Goal: Check status: Check status

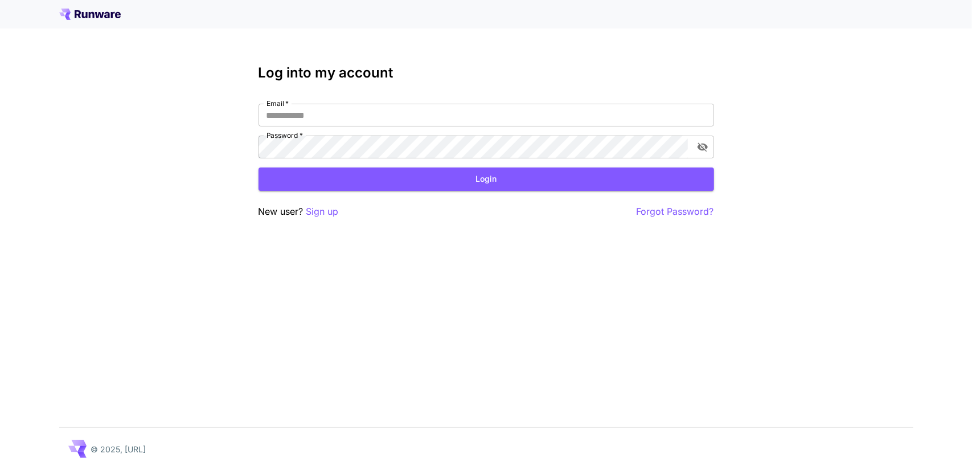
type input "**********"
click at [390, 167] on form "**********" at bounding box center [487, 147] width 456 height 87
click at [395, 174] on button "Login" at bounding box center [487, 178] width 456 height 23
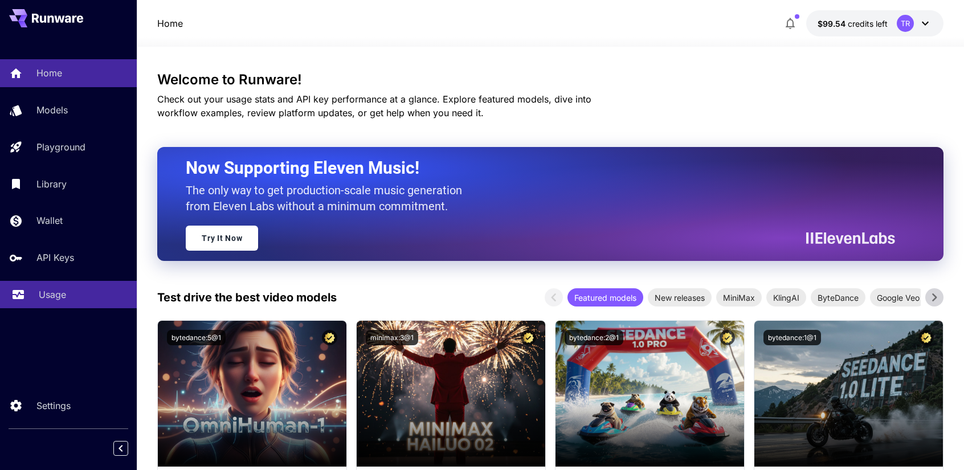
click at [71, 296] on div "Usage" at bounding box center [83, 295] width 89 height 14
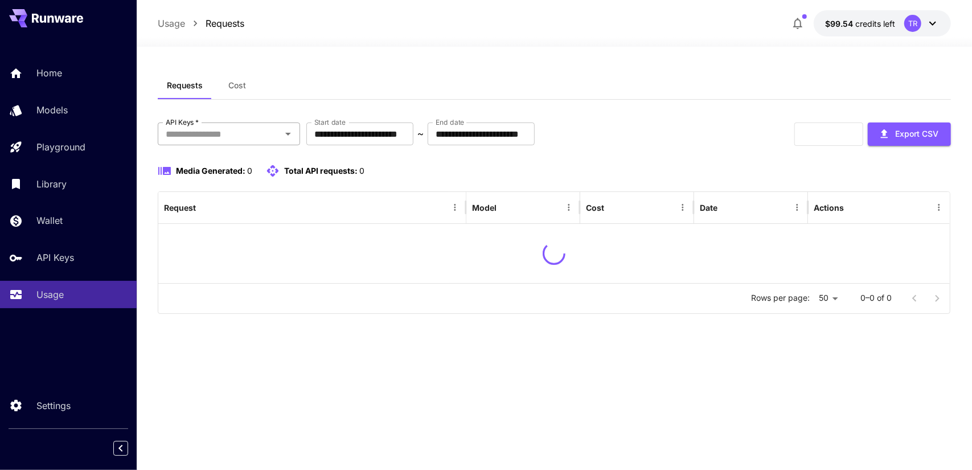
click at [273, 133] on input "API Keys   *" at bounding box center [219, 134] width 117 height 16
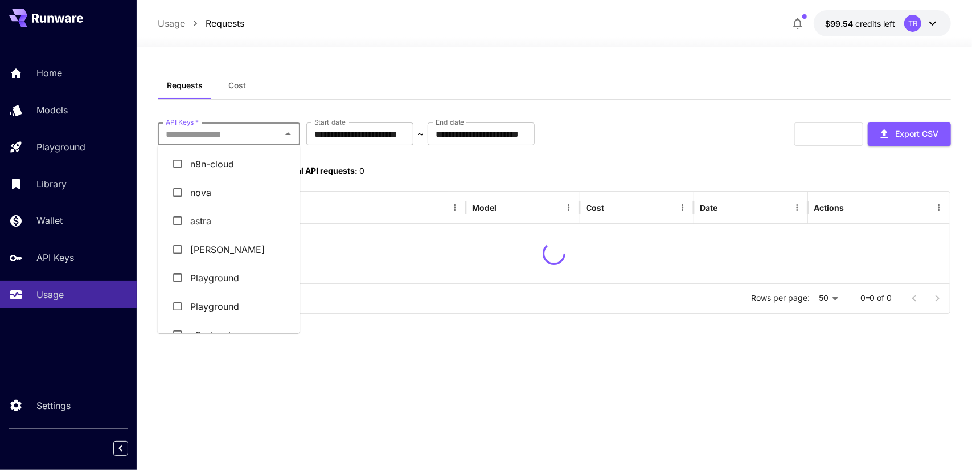
click at [215, 244] on li "[PERSON_NAME]" at bounding box center [229, 249] width 142 height 28
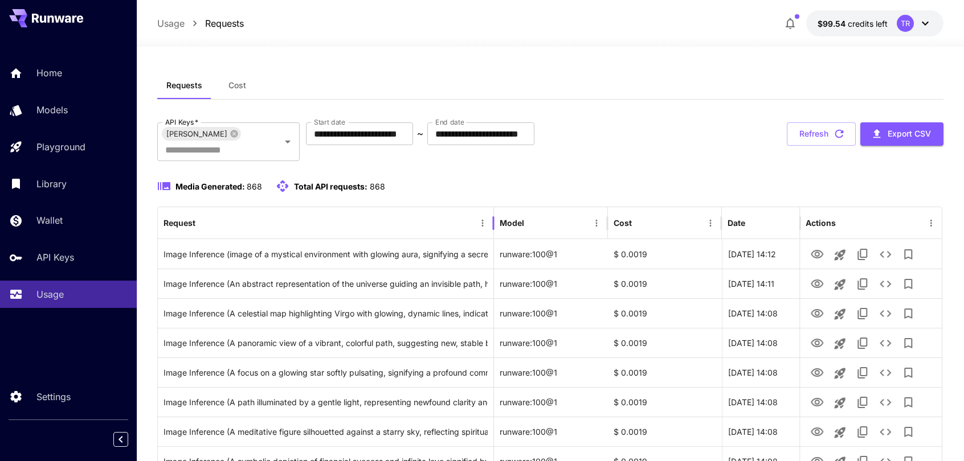
drag, startPoint x: 457, startPoint y: 207, endPoint x: 511, endPoint y: 207, distance: 54.1
click at [496, 207] on div at bounding box center [493, 223] width 6 height 32
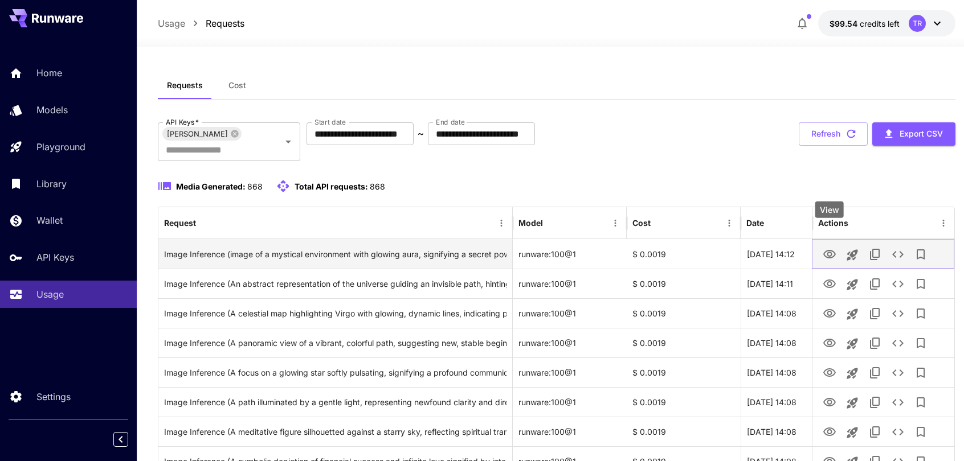
click at [756, 250] on icon "View" at bounding box center [829, 254] width 13 height 9
click at [756, 248] on icon "View" at bounding box center [829, 255] width 14 height 14
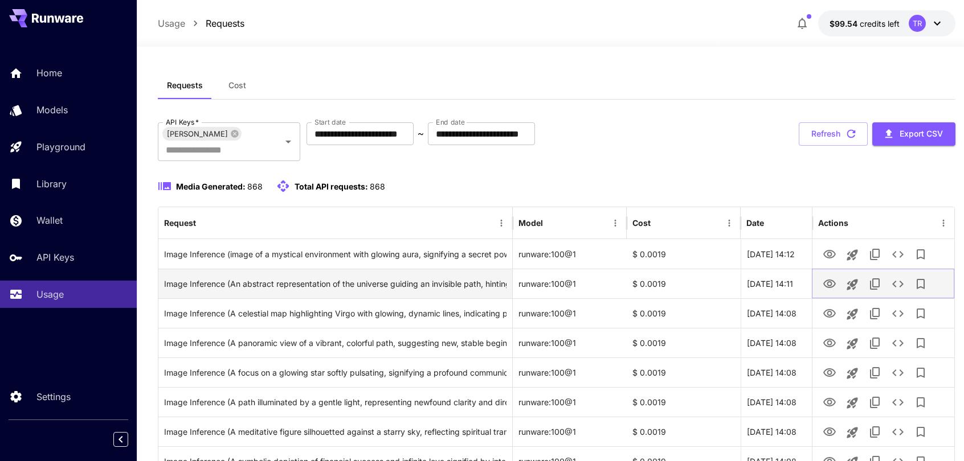
click at [756, 277] on icon "View" at bounding box center [829, 284] width 14 height 14
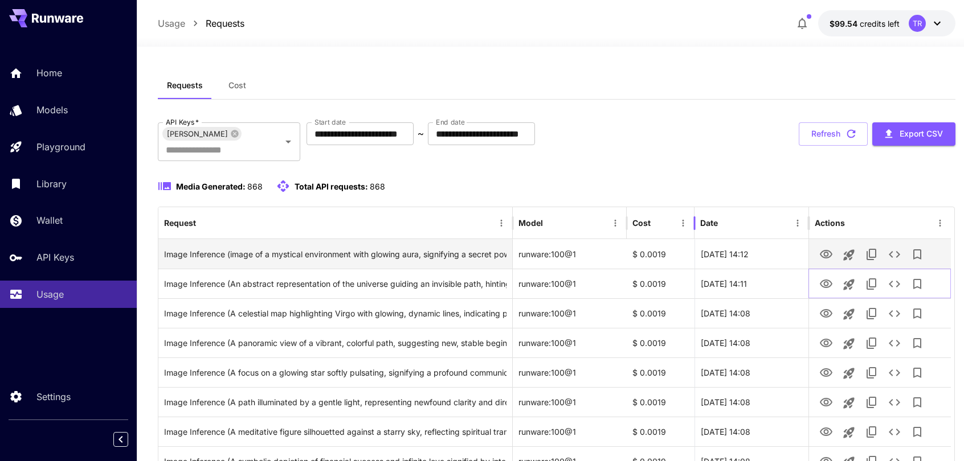
drag, startPoint x: 739, startPoint y: 212, endPoint x: 759, endPoint y: 239, distance: 32.9
click at [694, 215] on div at bounding box center [694, 223] width 6 height 32
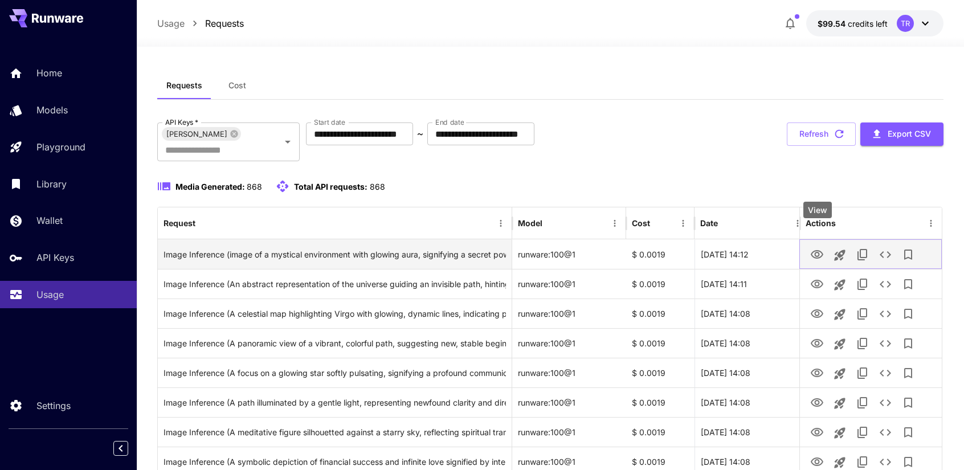
click at [756, 248] on icon "View" at bounding box center [817, 255] width 14 height 14
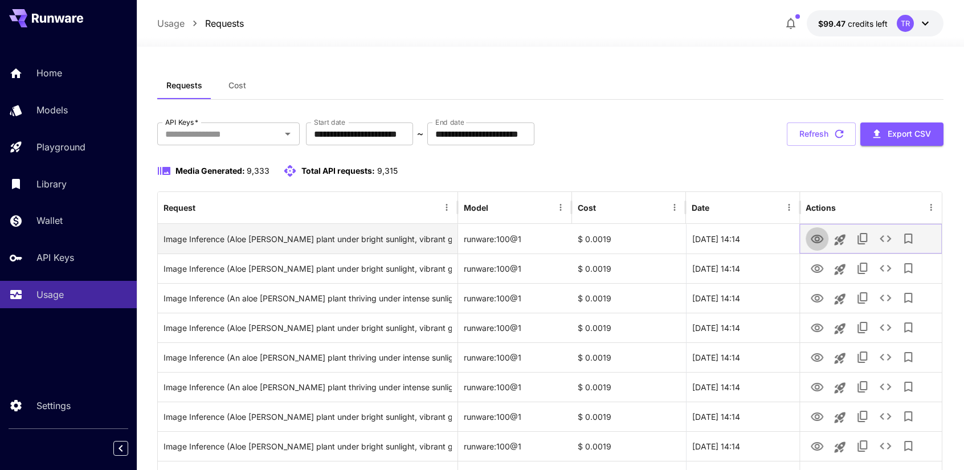
click at [818, 233] on icon "View" at bounding box center [817, 239] width 14 height 14
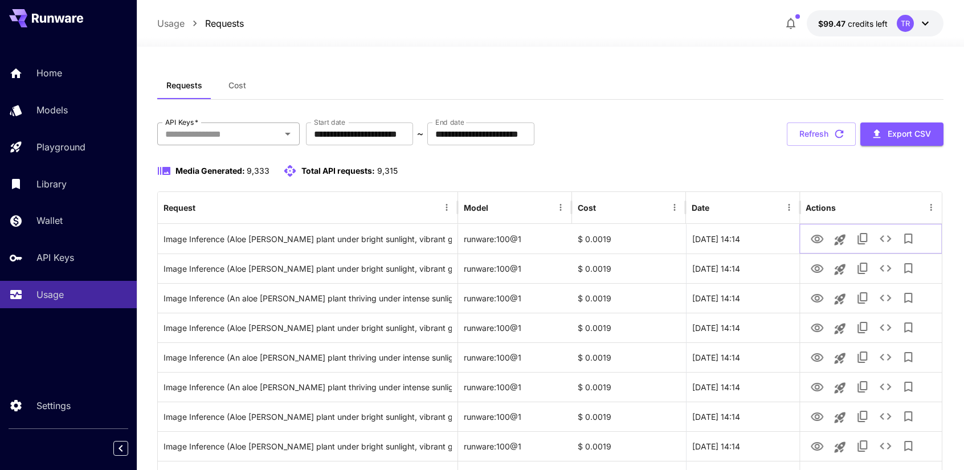
click at [284, 138] on icon "Open" at bounding box center [288, 134] width 14 height 14
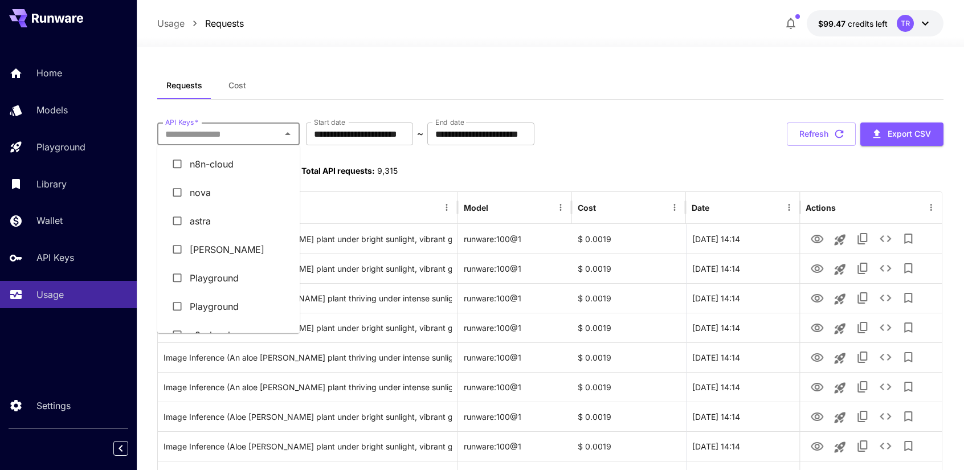
click at [214, 245] on li "[PERSON_NAME]" at bounding box center [228, 249] width 142 height 28
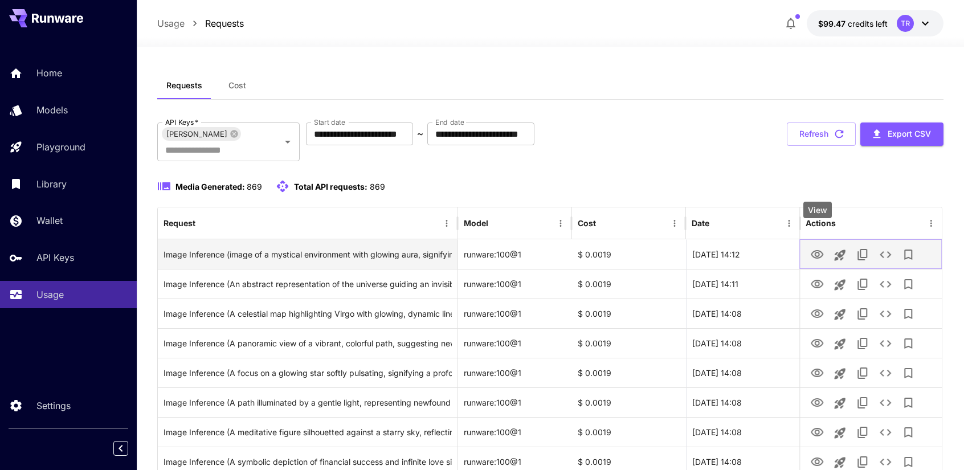
click at [820, 248] on icon "View" at bounding box center [817, 255] width 14 height 14
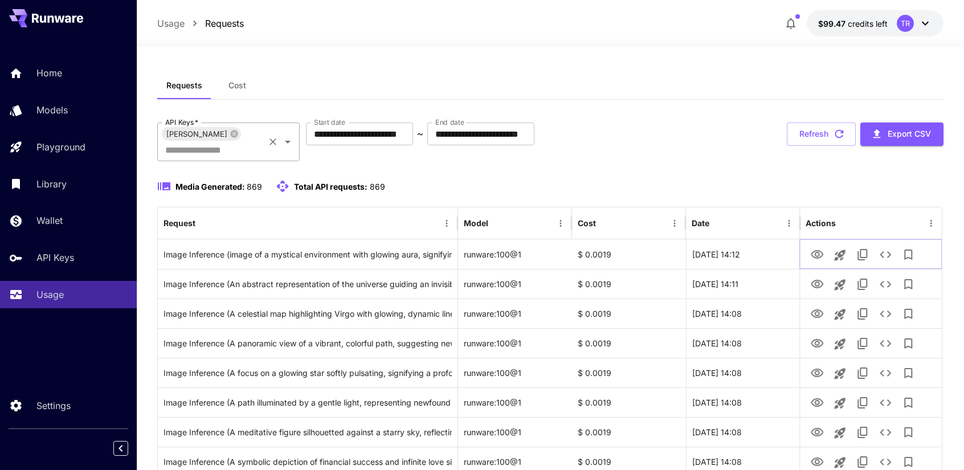
click at [272, 134] on button "Clear" at bounding box center [273, 142] width 16 height 16
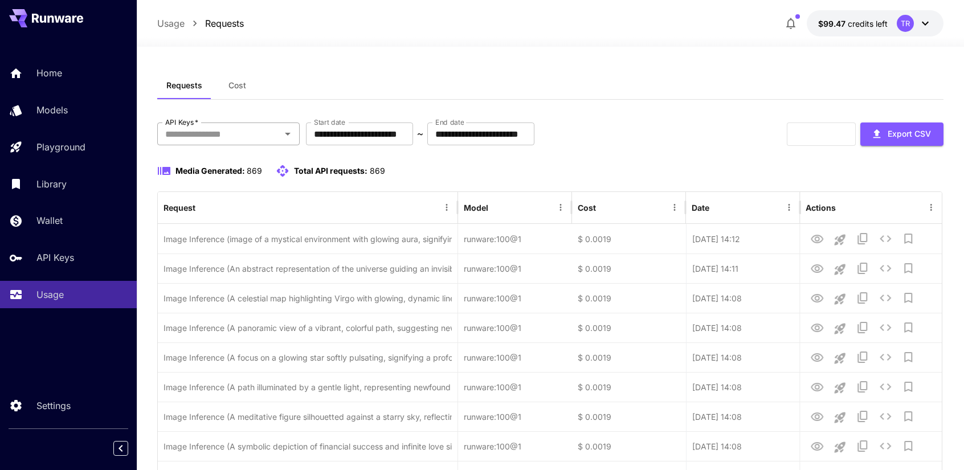
click at [267, 131] on input "API Keys   *" at bounding box center [219, 134] width 117 height 16
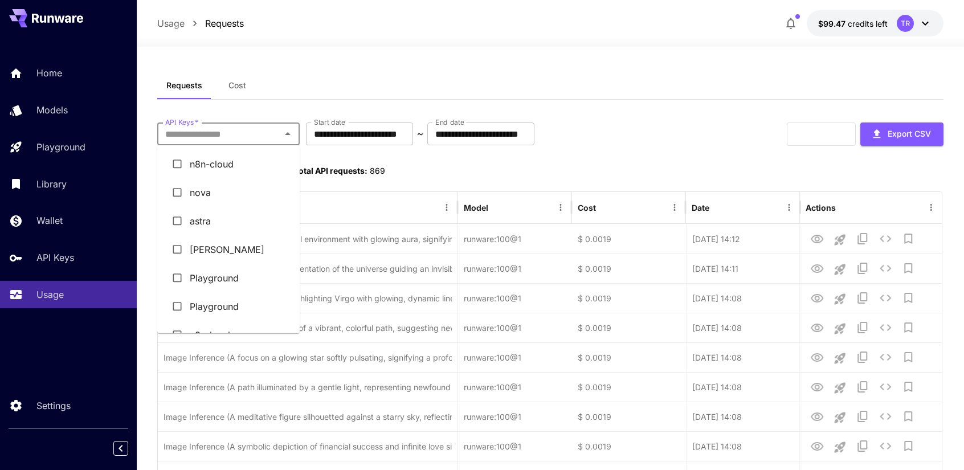
click at [209, 242] on li "[PERSON_NAME]" at bounding box center [228, 249] width 142 height 28
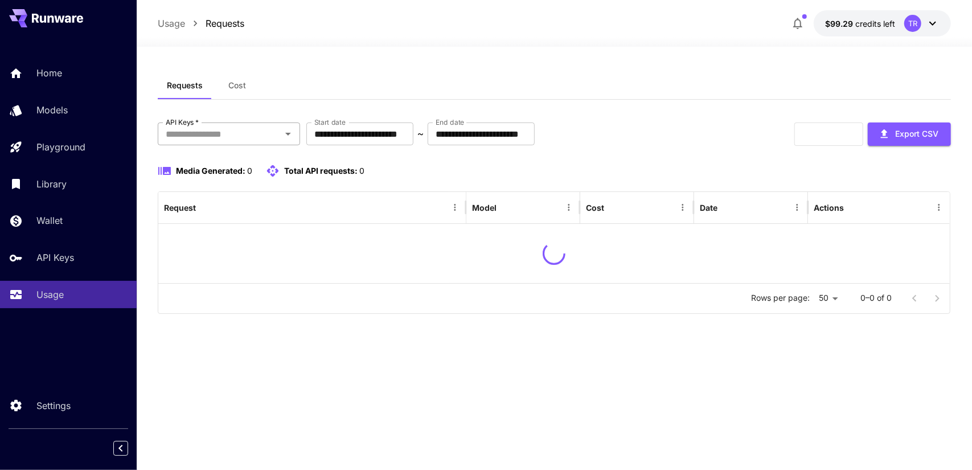
click at [264, 136] on input "API Keys   *" at bounding box center [219, 134] width 117 height 16
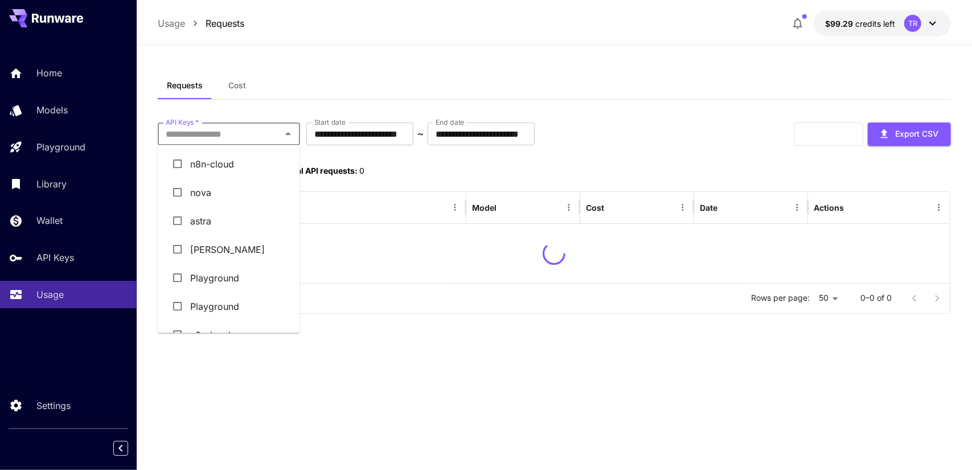
click at [200, 248] on li "[PERSON_NAME]" at bounding box center [229, 249] width 142 height 28
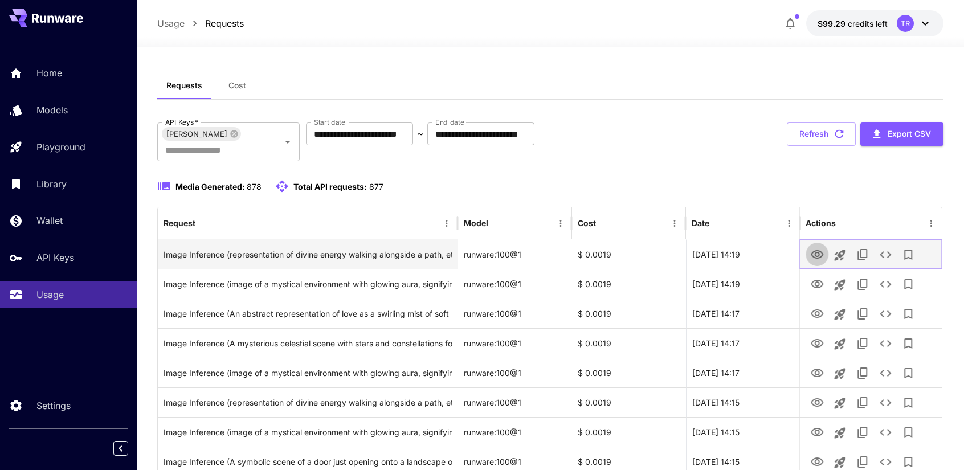
click at [820, 250] on icon "View" at bounding box center [816, 254] width 13 height 9
